Goal: Task Accomplishment & Management: Manage account settings

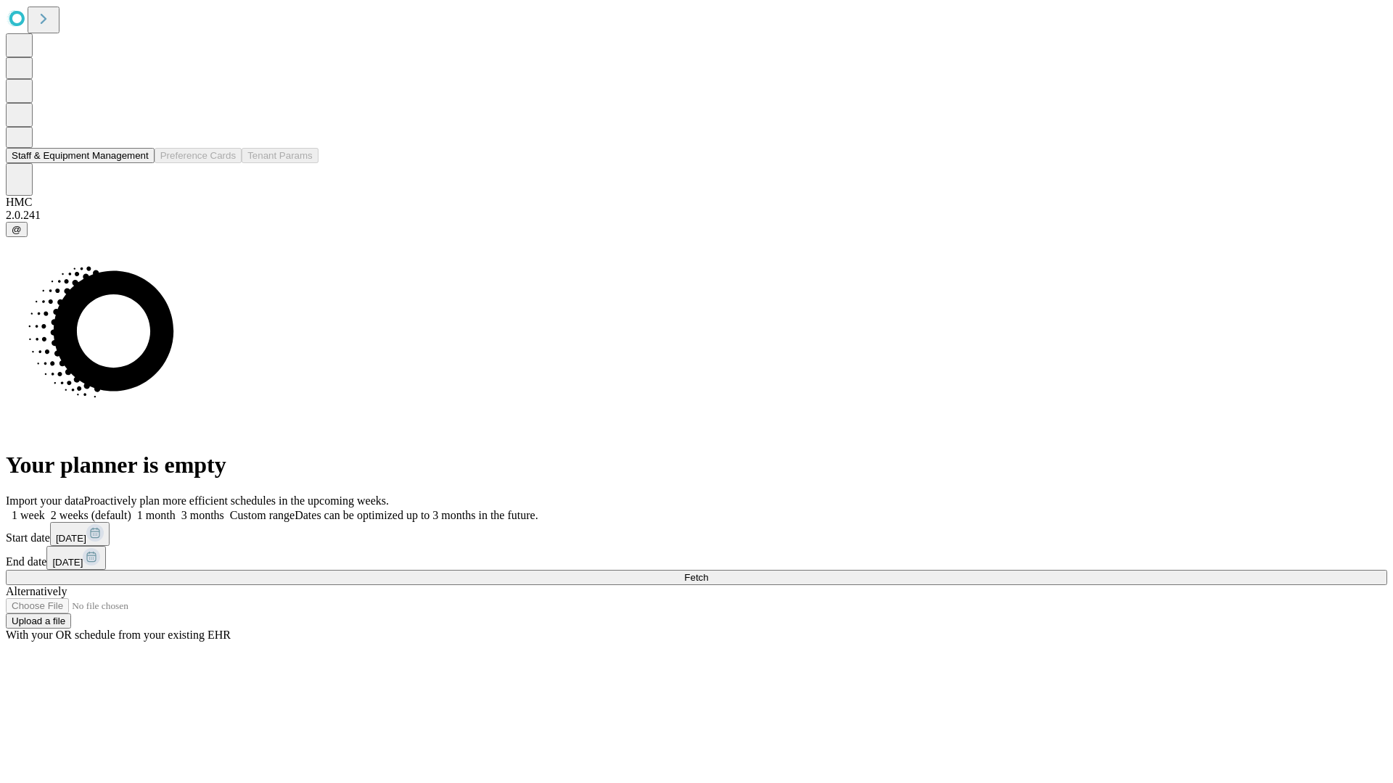
click at [136, 163] on button "Staff & Equipment Management" at bounding box center [80, 155] width 149 height 15
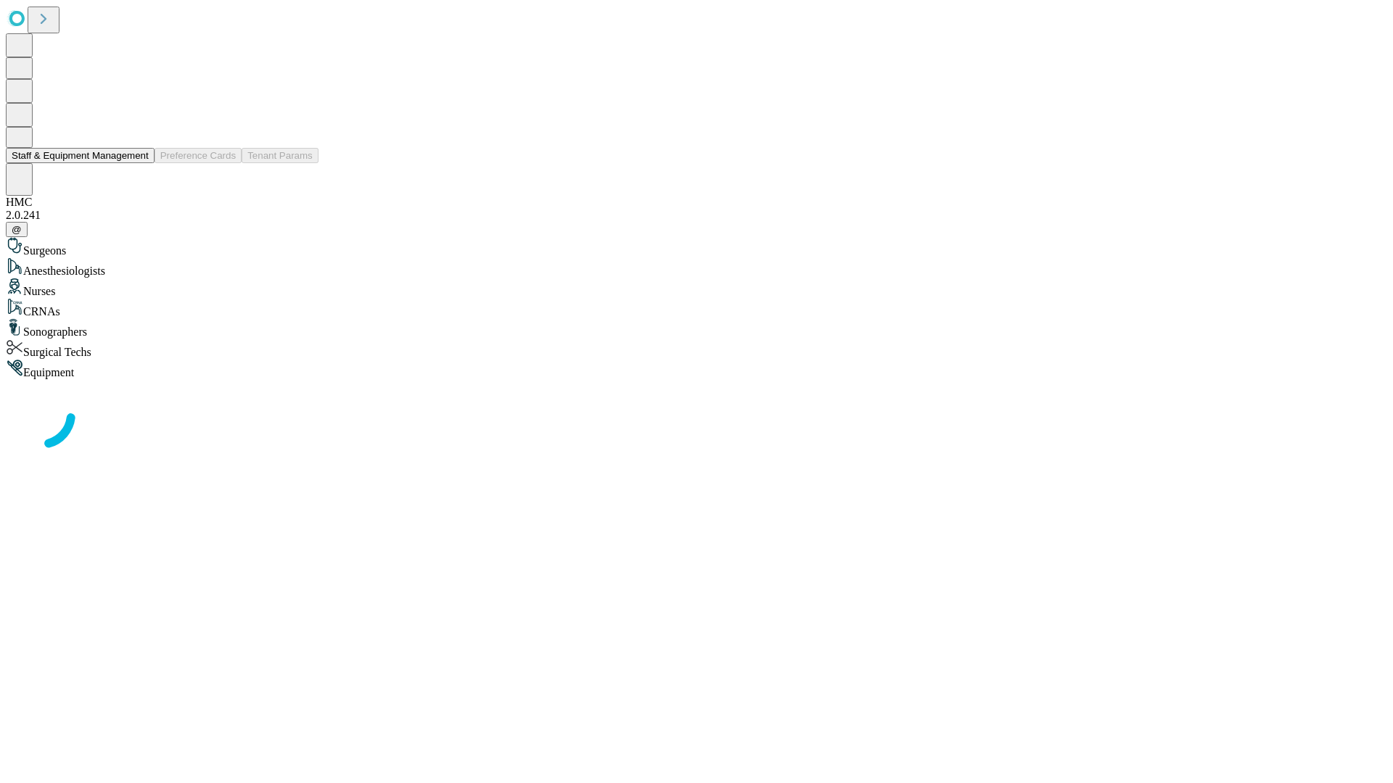
click at [139, 163] on button "Staff & Equipment Management" at bounding box center [80, 155] width 149 height 15
